Goal: Check status: Check status

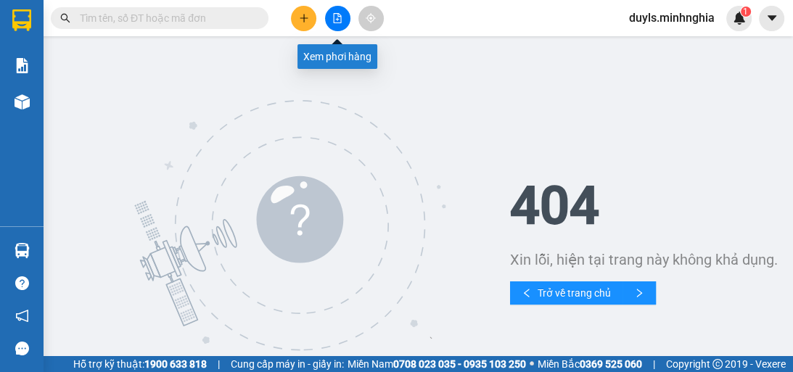
click at [332, 17] on icon "file-add" at bounding box center [337, 18] width 10 height 10
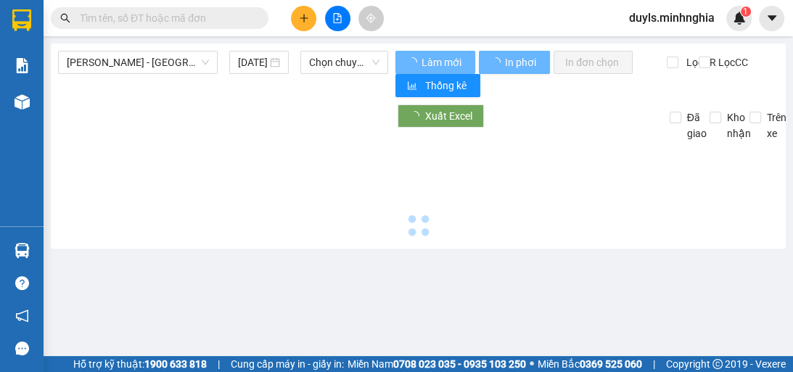
type input "[DATE]"
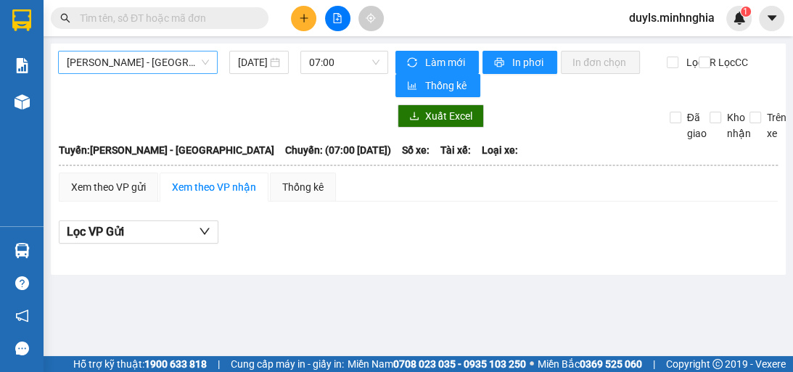
click at [150, 58] on span "[PERSON_NAME] - [GEOGRAPHIC_DATA]" at bounding box center [138, 63] width 142 height 22
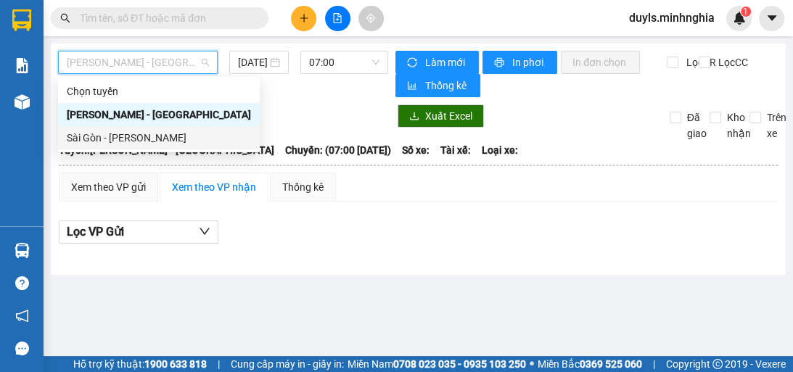
click at [184, 141] on div "Sài Gòn - [PERSON_NAME]" at bounding box center [159, 138] width 184 height 16
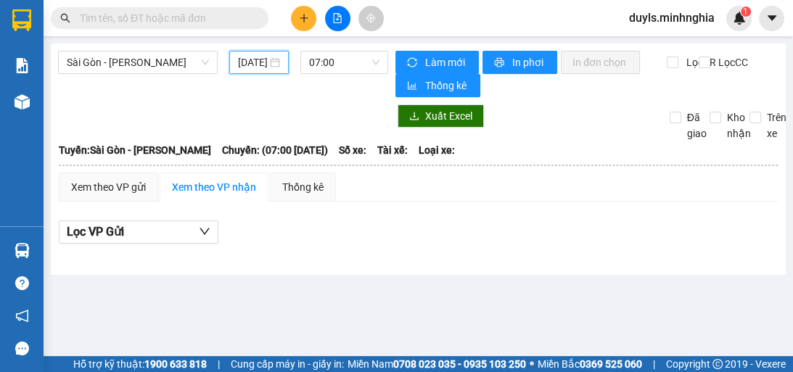
click at [244, 61] on input "[DATE]" at bounding box center [252, 62] width 29 height 16
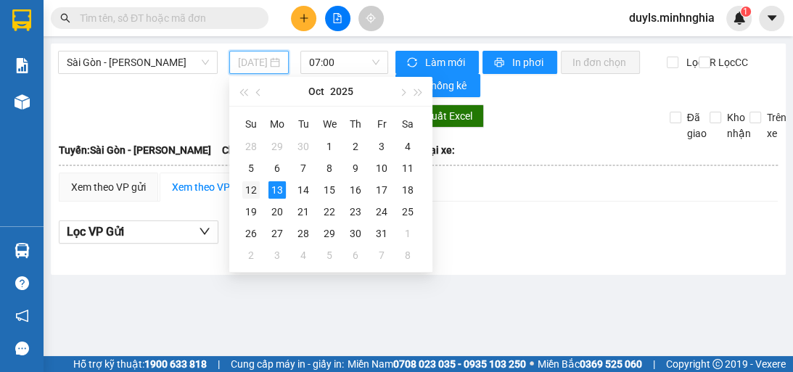
click at [259, 192] on div "12" at bounding box center [250, 189] width 17 height 17
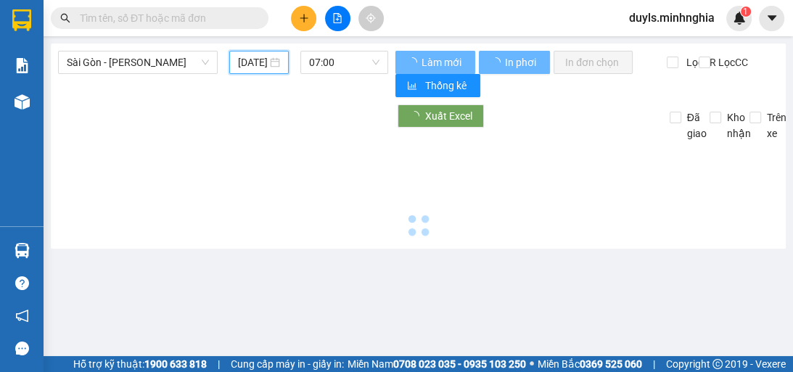
type input "[DATE]"
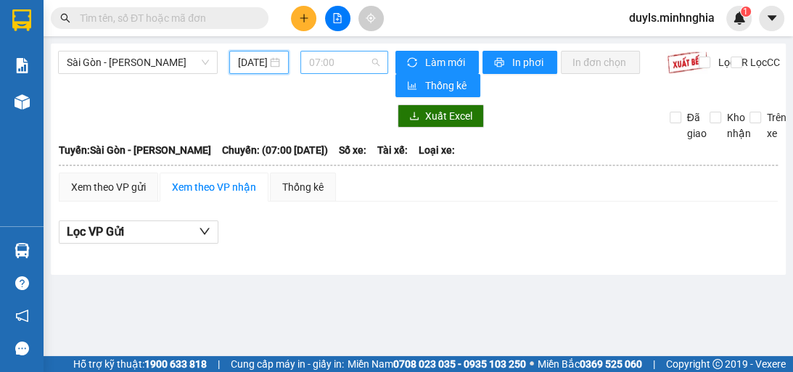
click at [348, 67] on span "07:00" at bounding box center [344, 63] width 70 height 22
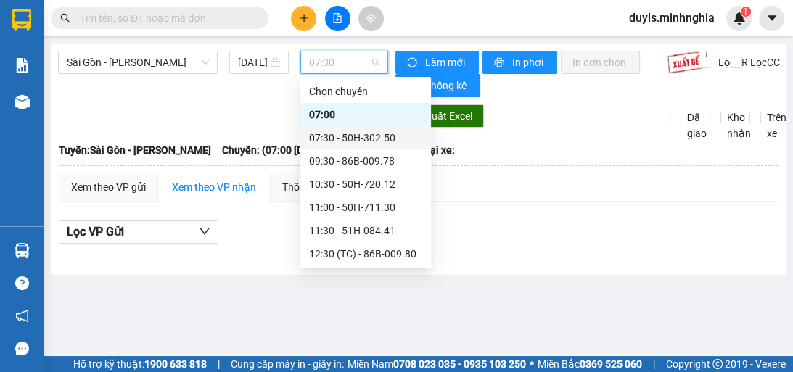
click at [381, 142] on div "07:30 - 50H-302.50" at bounding box center [365, 138] width 113 height 16
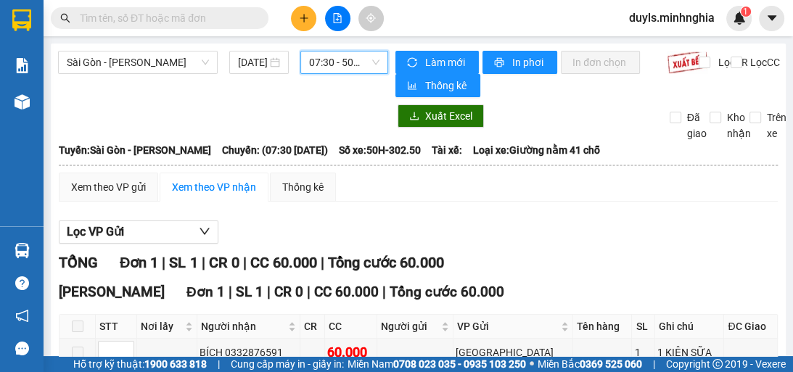
click at [370, 60] on span "07:30 - 50H-302.50" at bounding box center [344, 63] width 70 height 22
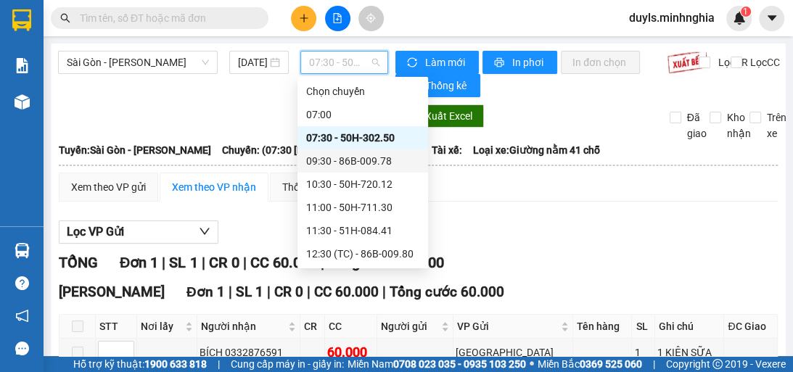
click at [401, 167] on div "09:30 - 86B-009.78" at bounding box center [362, 161] width 113 height 16
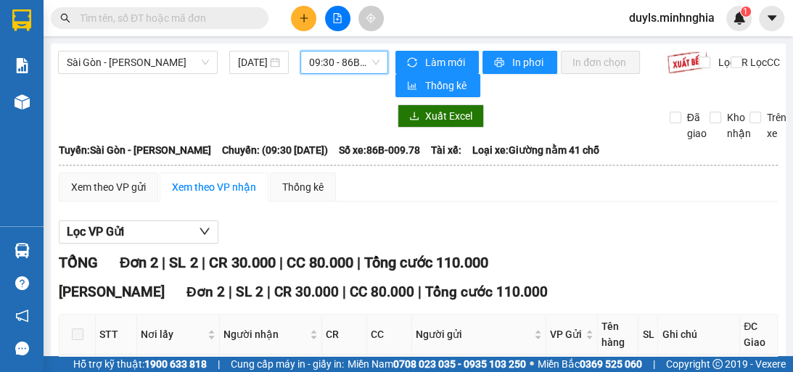
click at [355, 67] on span "09:30 - 86B-009.78" at bounding box center [344, 63] width 70 height 22
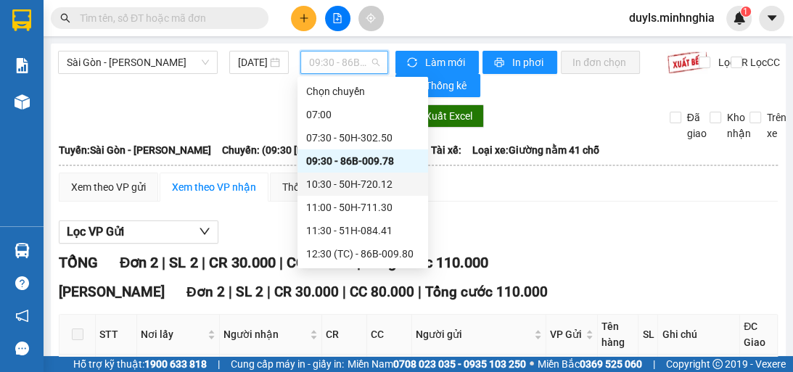
click at [388, 189] on div "10:30 - 50H-720.12" at bounding box center [362, 184] width 113 height 16
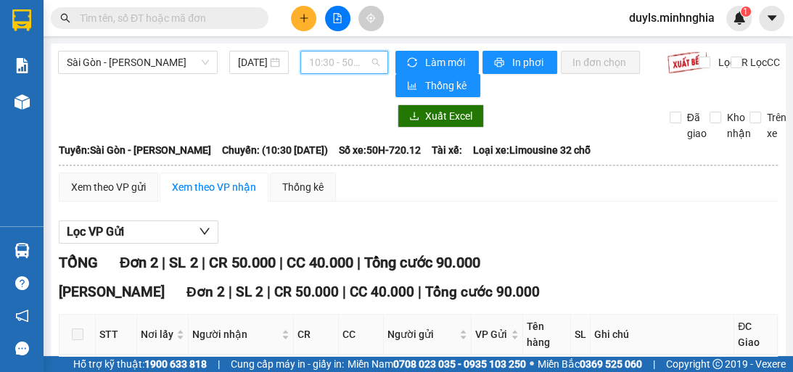
click at [357, 64] on span "10:30 - 50H-720.12" at bounding box center [344, 63] width 70 height 22
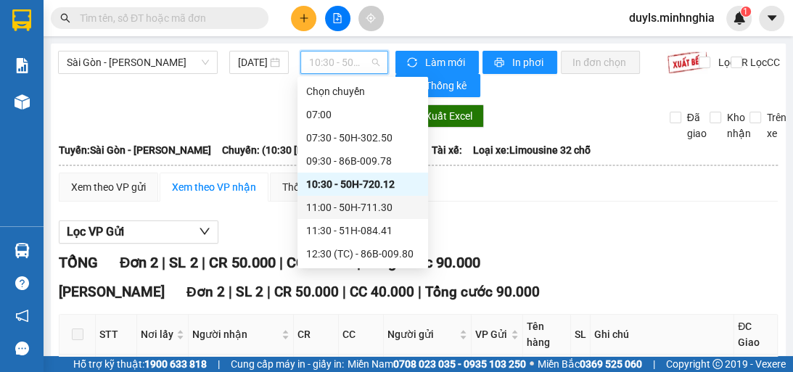
click at [392, 203] on div "11:00 - 50H-711.30" at bounding box center [362, 208] width 113 height 16
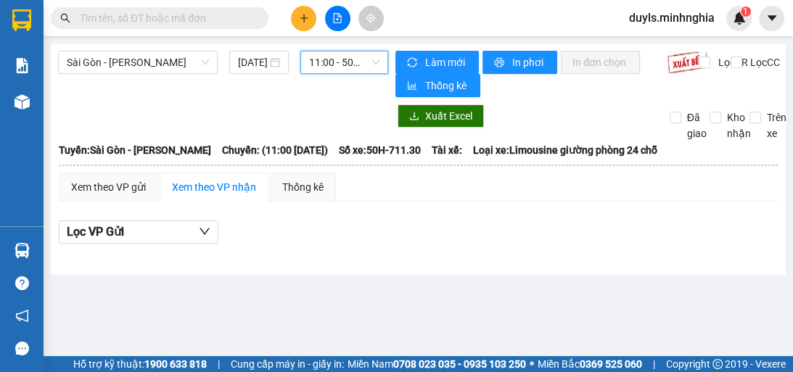
click at [371, 68] on span "11:00 - 50H-711.30" at bounding box center [344, 63] width 70 height 22
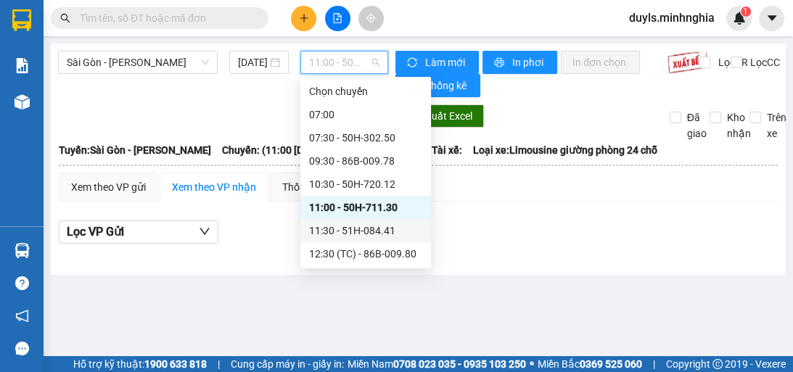
click at [382, 229] on div "11:30 - 51H-084.41" at bounding box center [365, 231] width 113 height 16
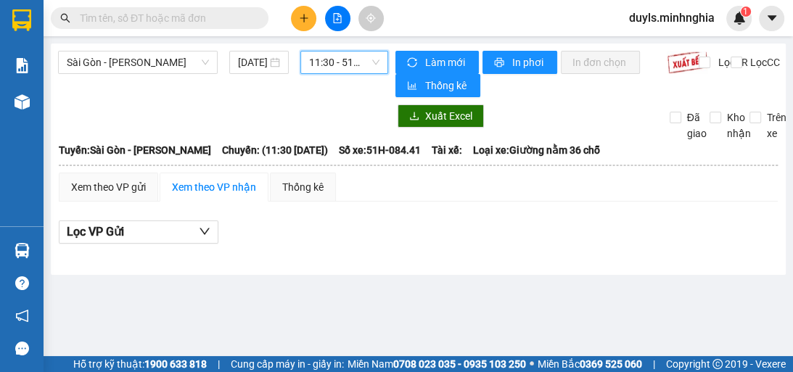
click at [365, 72] on span "11:30 - 51H-084.41" at bounding box center [344, 63] width 70 height 22
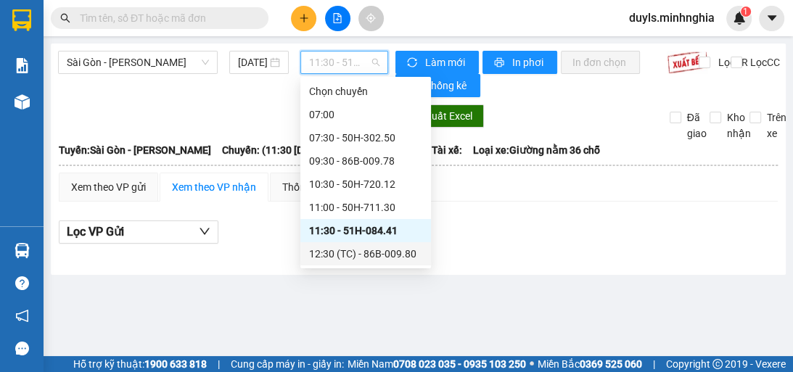
click at [382, 256] on div "12:30 (TC) - 86B-009.80" at bounding box center [365, 254] width 113 height 16
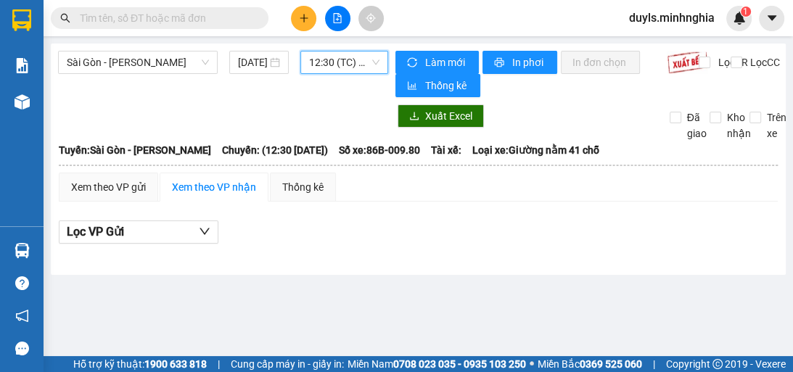
click at [358, 65] on span "12:30 (TC) - 86B-009.80" at bounding box center [344, 63] width 70 height 22
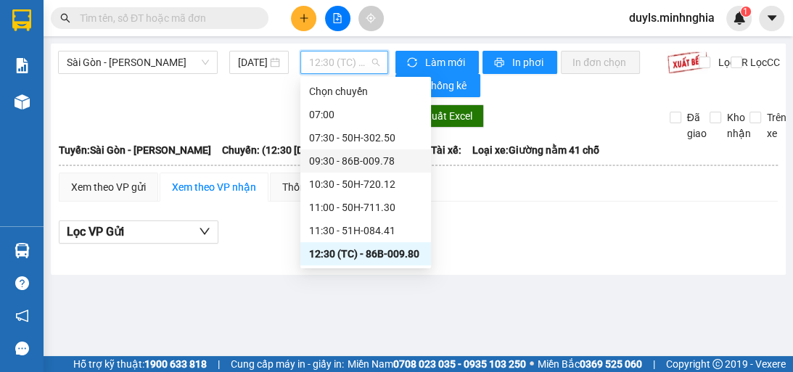
scroll to position [58, 0]
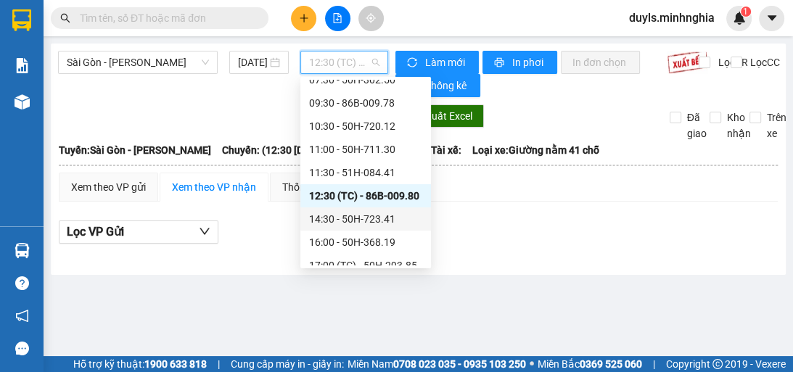
click at [369, 225] on div "14:30 - 50H-723.41" at bounding box center [365, 219] width 113 height 16
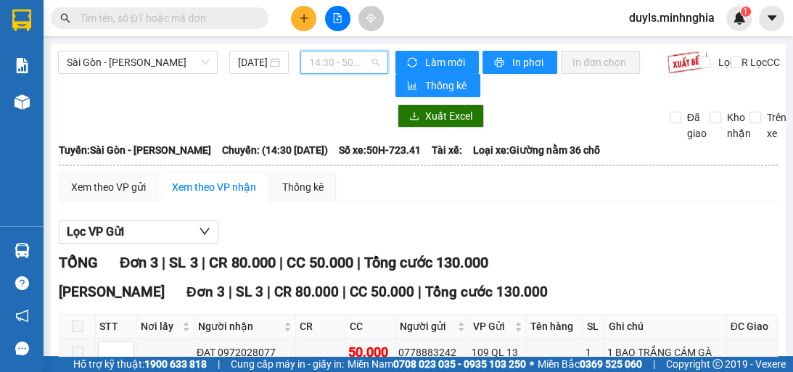
click at [316, 57] on span "14:30 - 50H-723.41" at bounding box center [344, 63] width 70 height 22
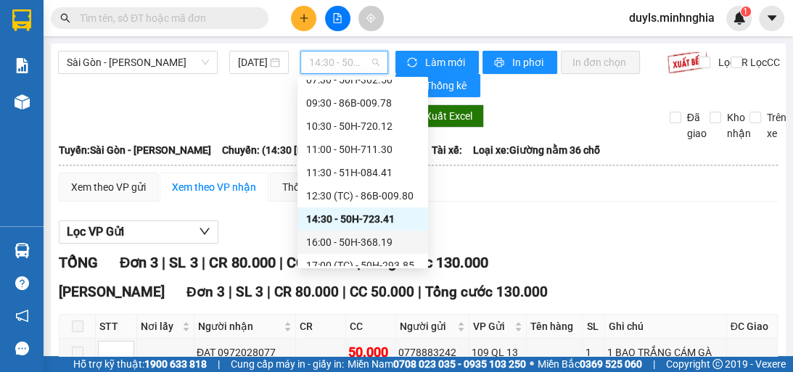
click at [398, 241] on div "16:00 - 50H-368.19" at bounding box center [362, 242] width 113 height 16
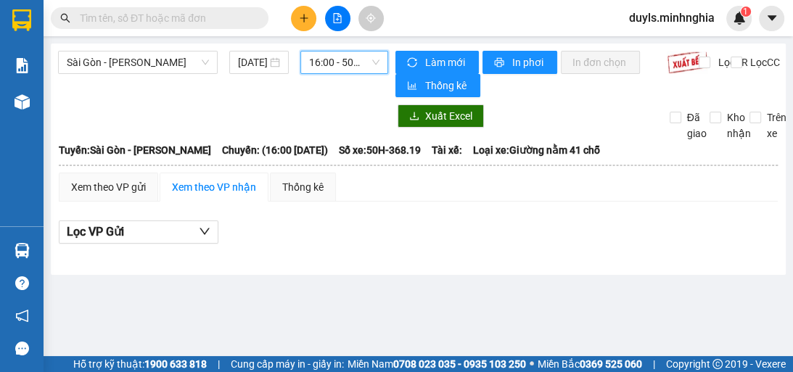
click at [371, 61] on span "16:00 - 50H-368.19" at bounding box center [344, 63] width 70 height 22
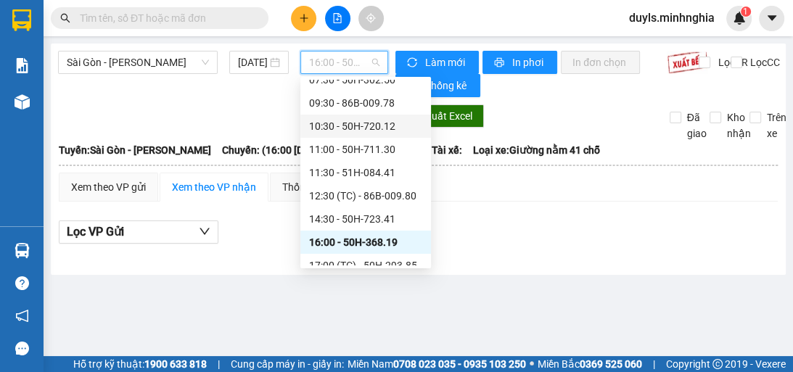
scroll to position [116, 0]
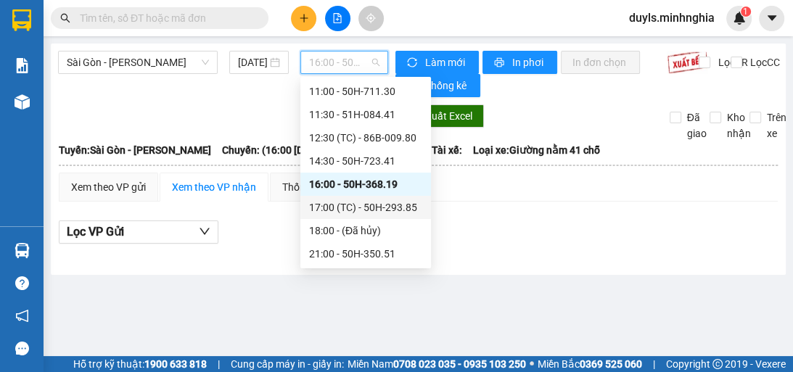
click at [385, 206] on div "17:00 (TC) - 50H-293.85" at bounding box center [365, 208] width 113 height 16
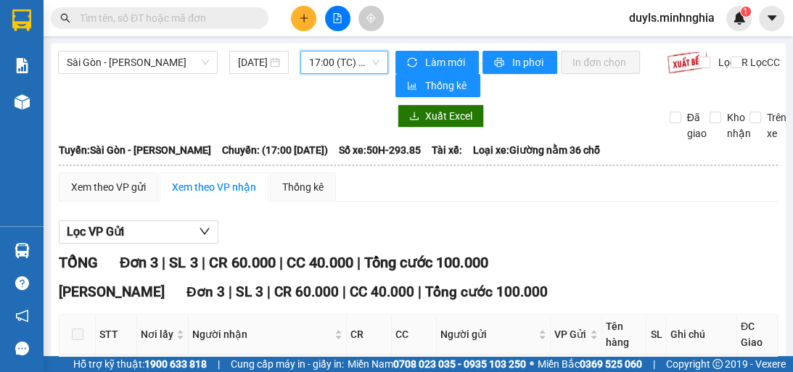
click at [367, 65] on span "17:00 (TC) - 50H-293.85" at bounding box center [344, 63] width 70 height 22
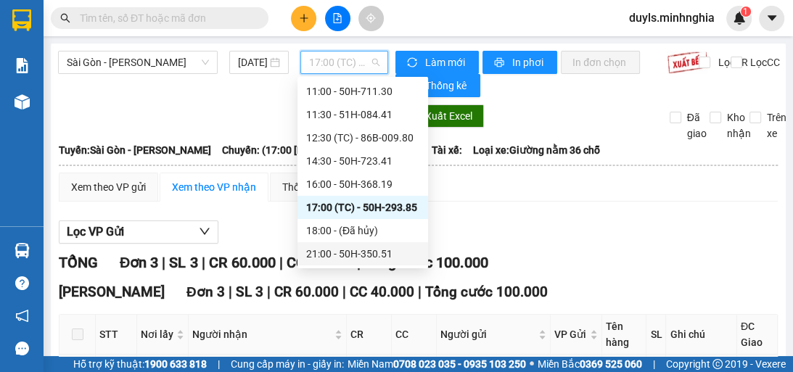
click at [356, 256] on div "21:00 - 50H-350.51" at bounding box center [362, 254] width 113 height 16
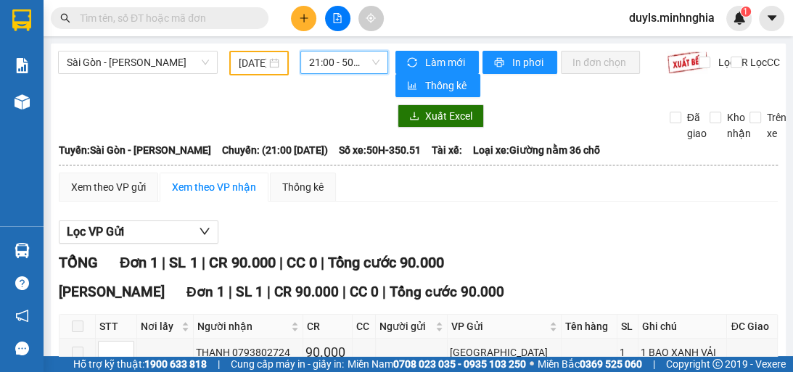
click at [353, 61] on span "21:00 - 50H-350.51" at bounding box center [344, 63] width 70 height 22
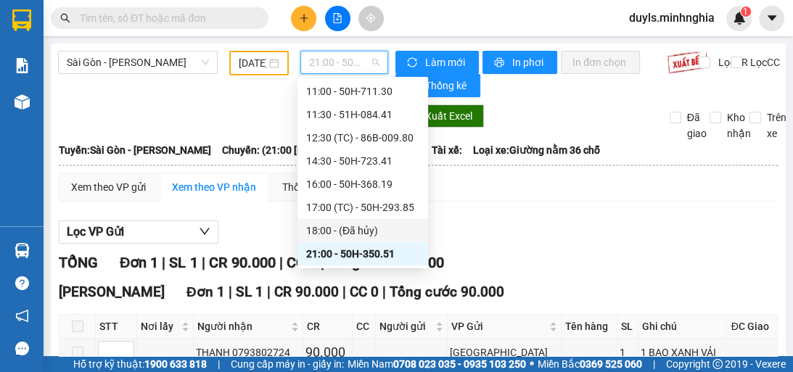
scroll to position [163, 0]
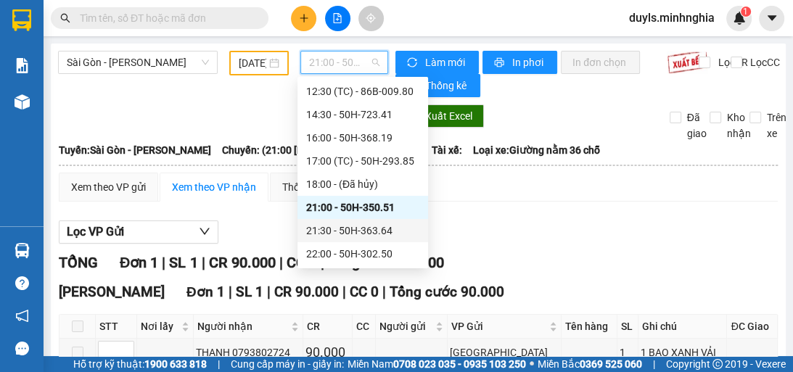
click at [392, 232] on div "21:30 - 50H-363.64" at bounding box center [362, 231] width 113 height 16
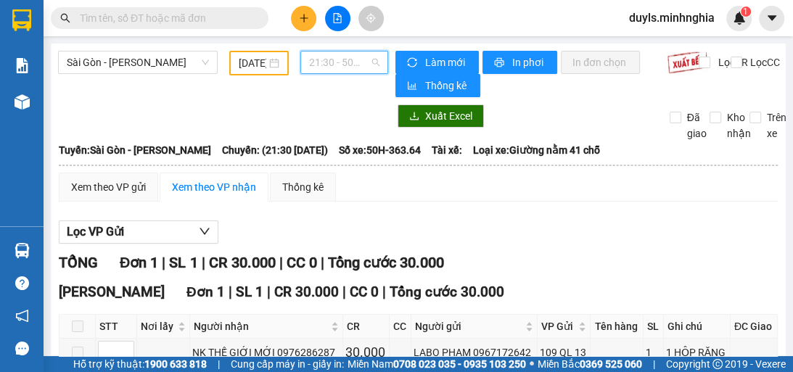
click at [350, 66] on span "21:30 - 50H-363.64" at bounding box center [344, 63] width 70 height 22
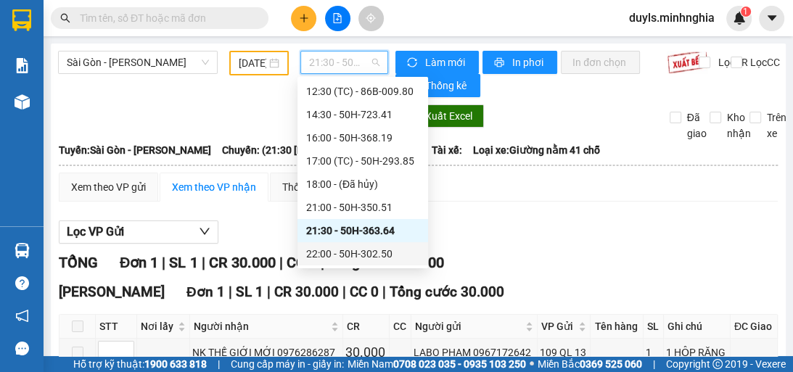
click at [391, 261] on div "22:00 - 50H-302.50" at bounding box center [362, 254] width 113 height 16
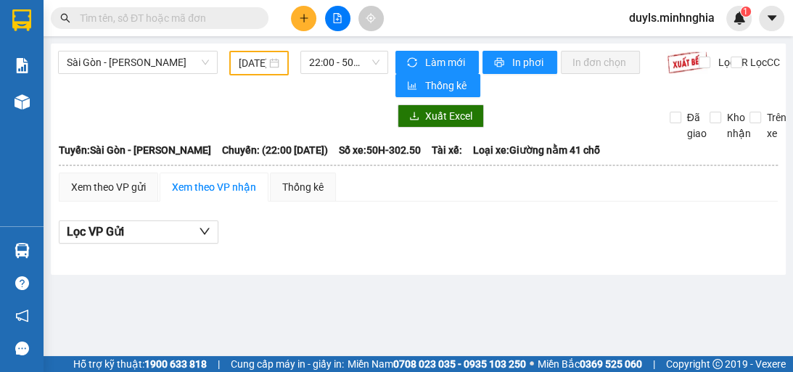
click at [480, 182] on div "Xem theo VP gửi Xem theo VP nhận Thống kê" at bounding box center [418, 187] width 719 height 29
click at [353, 65] on span "22:00 - 50H-302.50" at bounding box center [344, 63] width 70 height 22
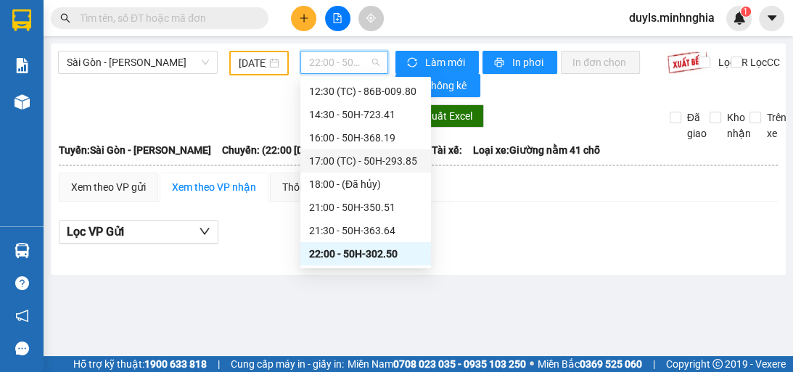
click at [415, 165] on div "17:00 (TC) - 50H-293.85" at bounding box center [366, 161] width 131 height 23
